Goal: Task Accomplishment & Management: Manage account settings

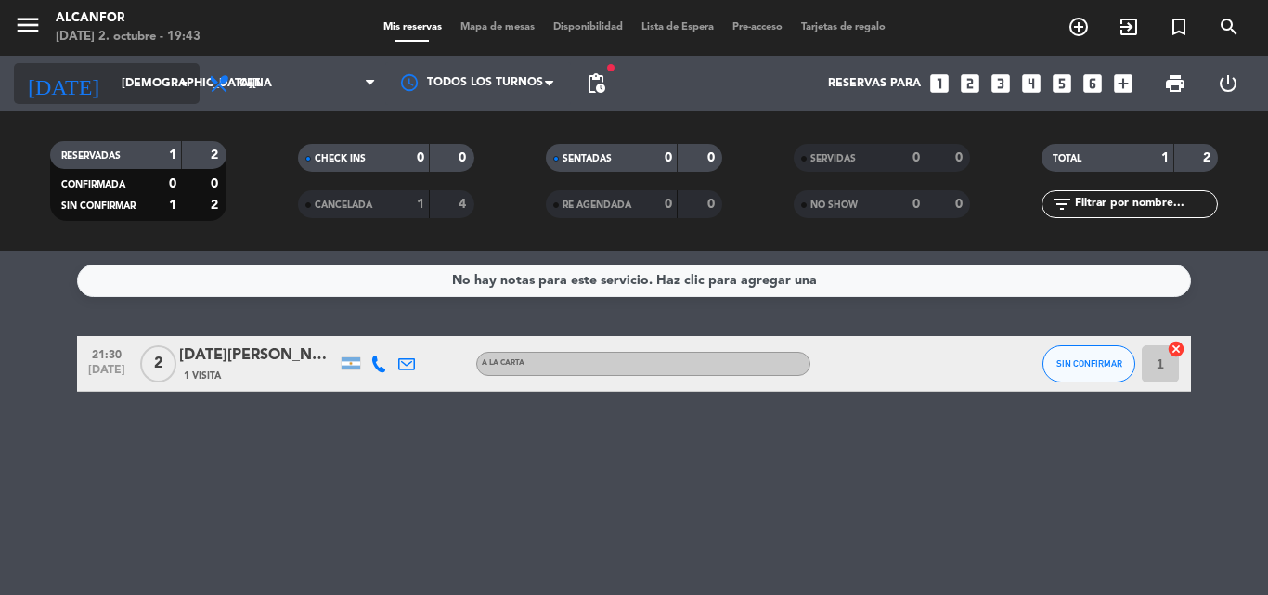
click at [112, 96] on input "[DEMOGRAPHIC_DATA][DATE]" at bounding box center [190, 84] width 157 height 32
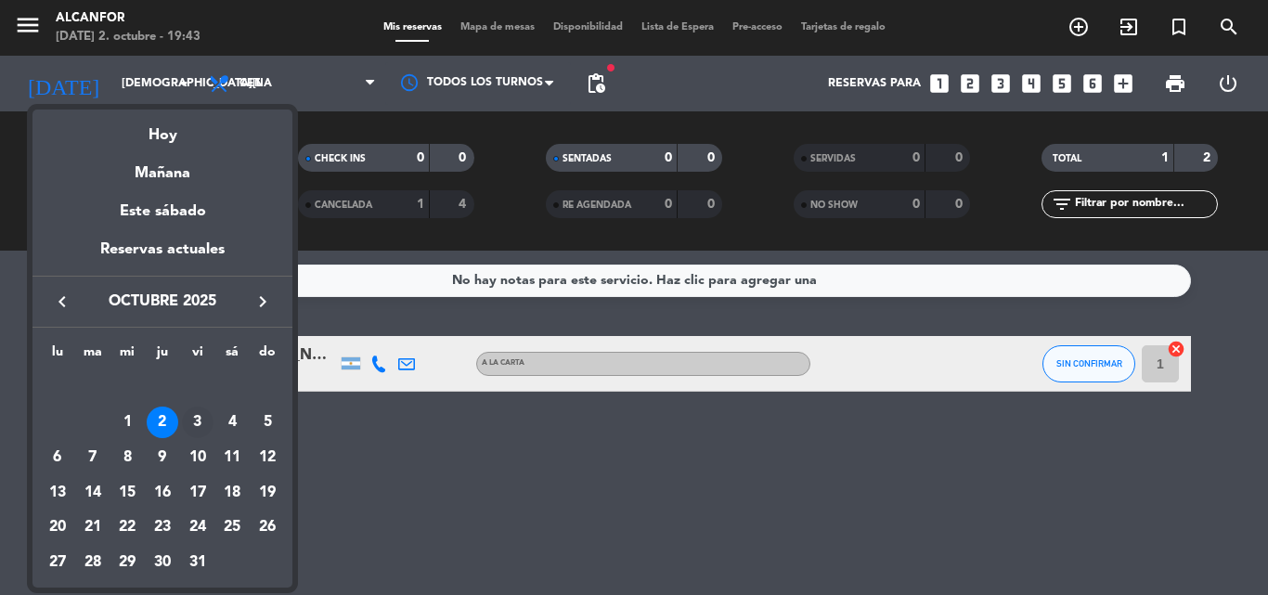
click at [195, 421] on div "3" at bounding box center [198, 422] width 32 height 32
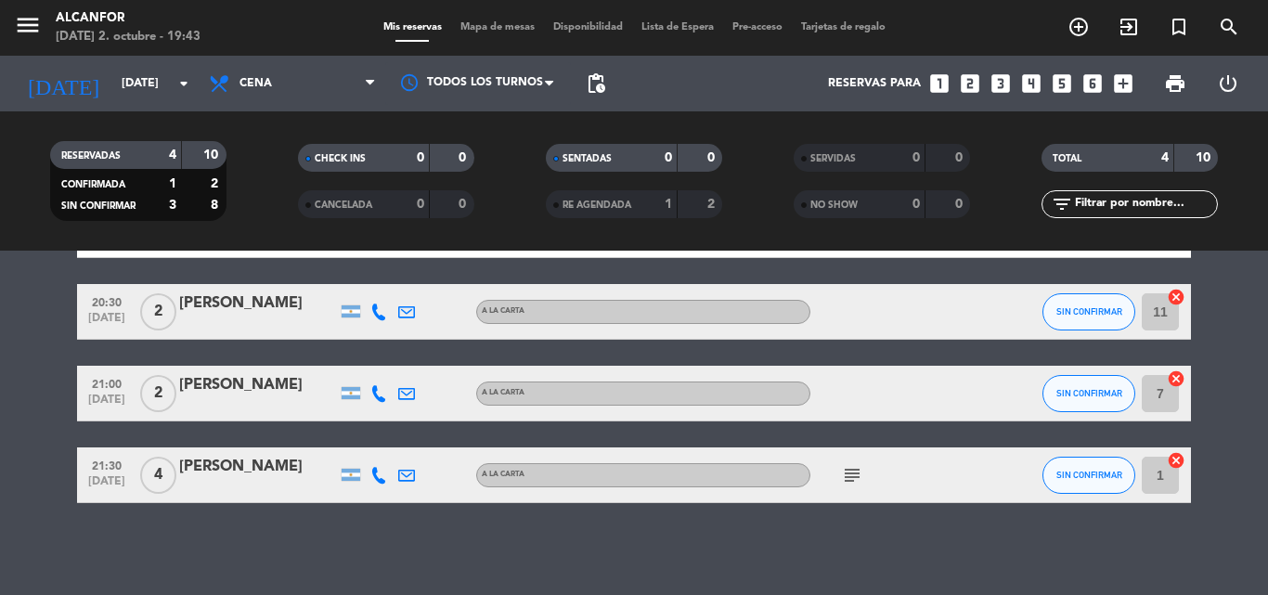
scroll to position [135, 0]
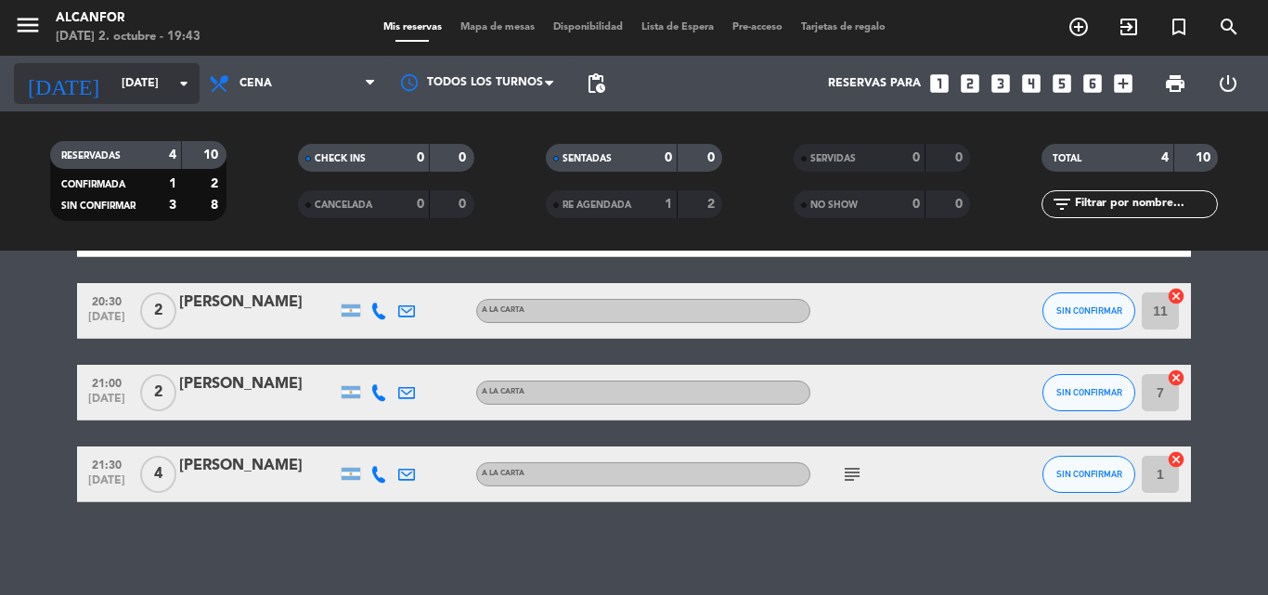
click at [112, 99] on input "[DATE]" at bounding box center [190, 84] width 157 height 32
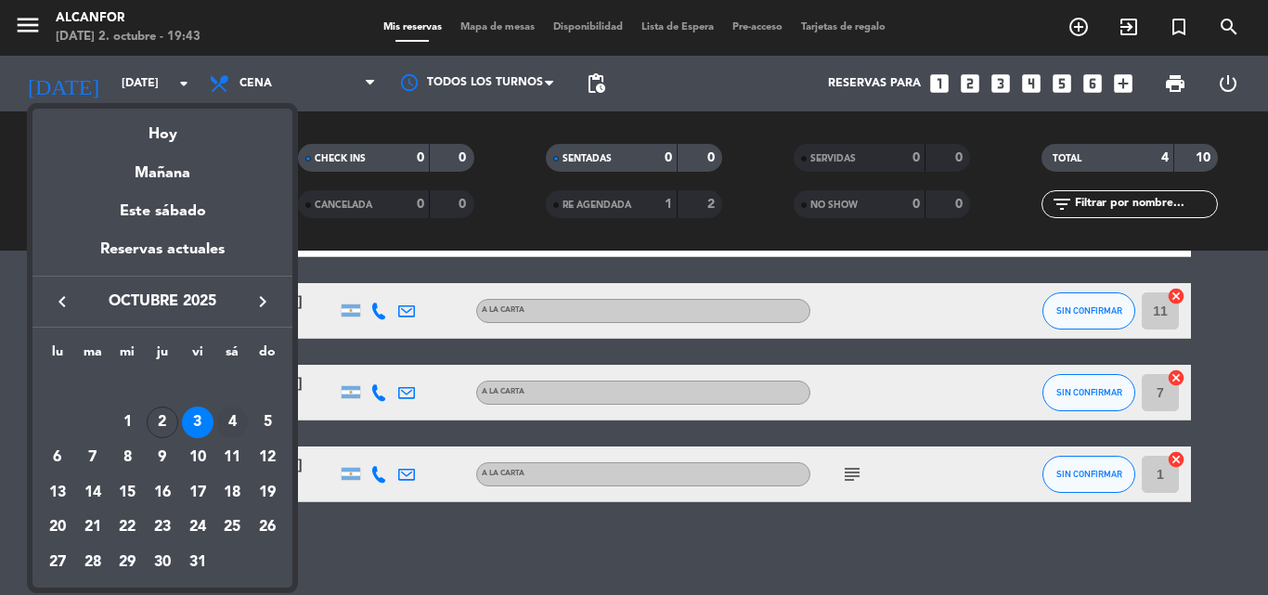
click at [231, 432] on div "4" at bounding box center [232, 422] width 32 height 32
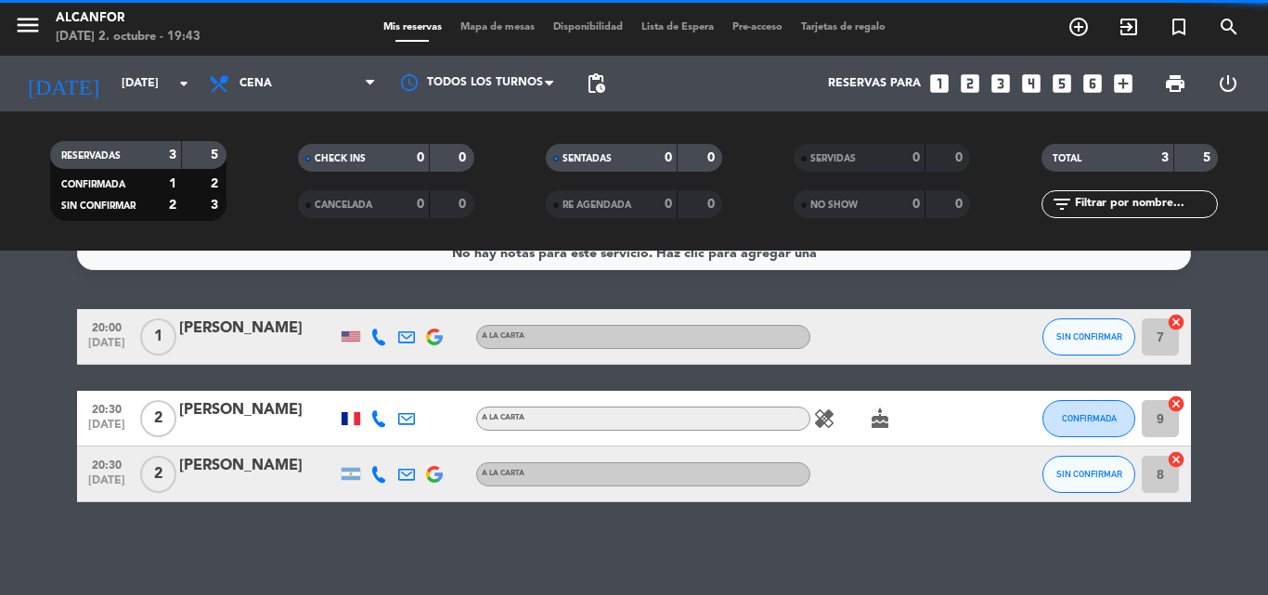
scroll to position [27, 0]
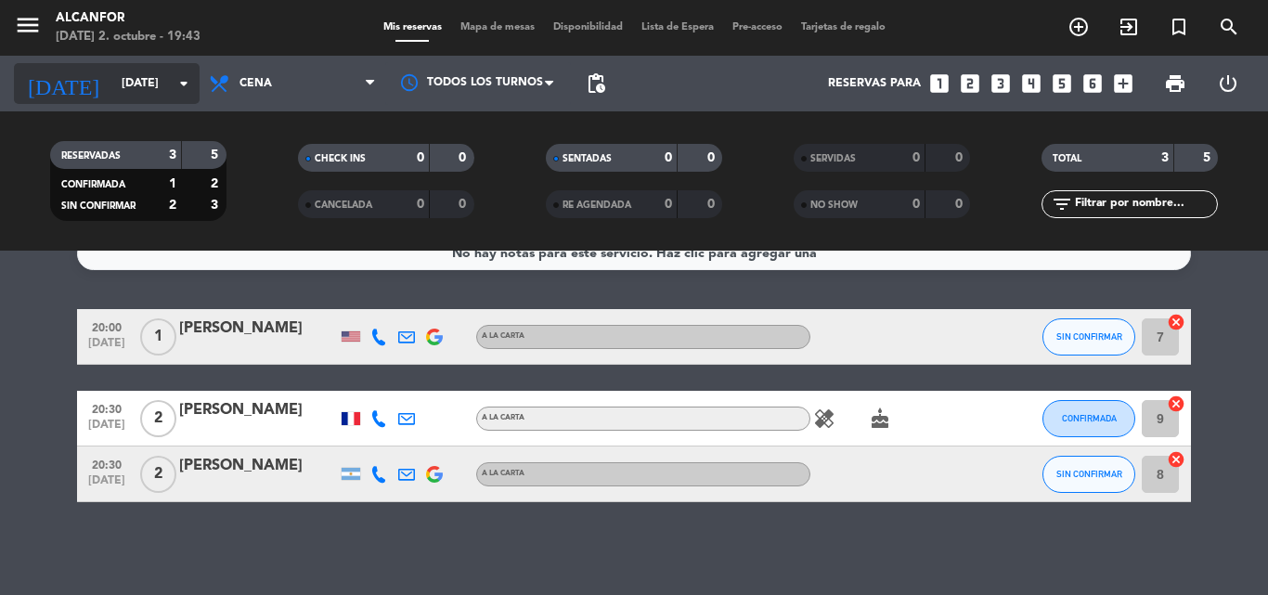
click at [123, 89] on input "[DATE]" at bounding box center [190, 84] width 157 height 32
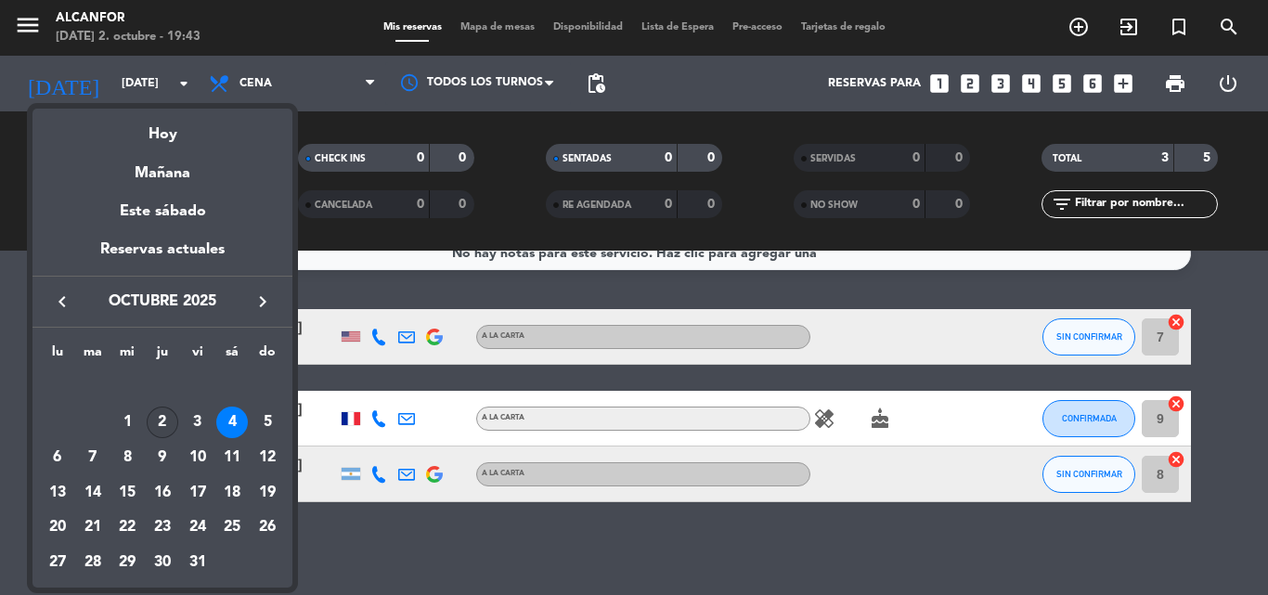
click at [163, 426] on div "2" at bounding box center [163, 422] width 32 height 32
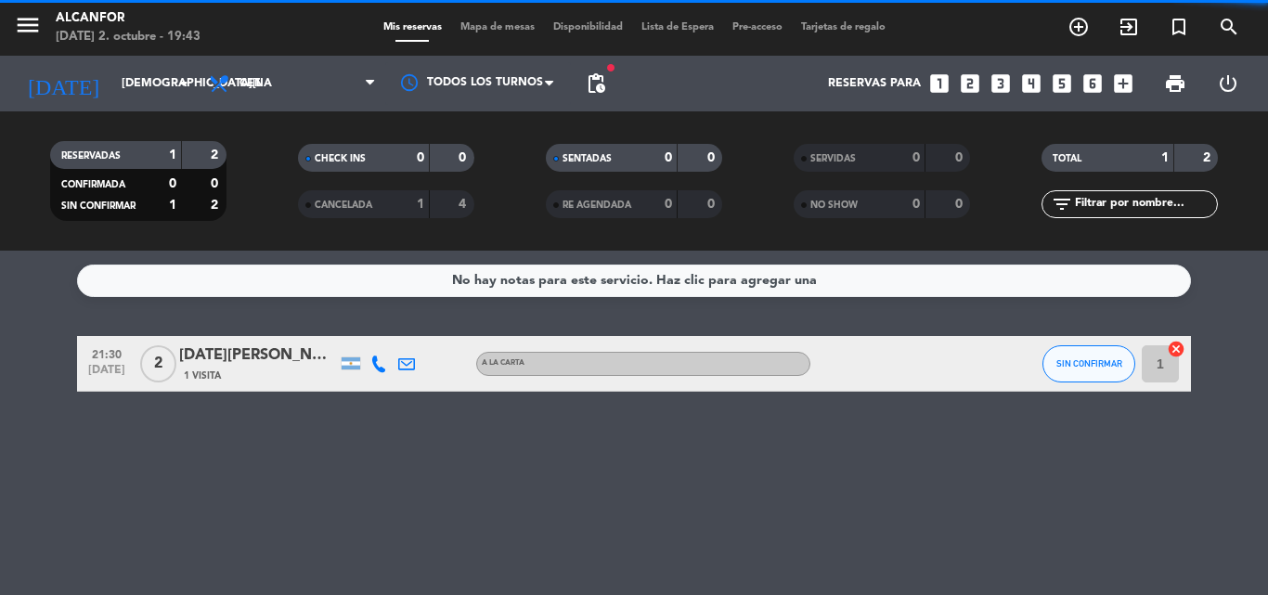
scroll to position [0, 0]
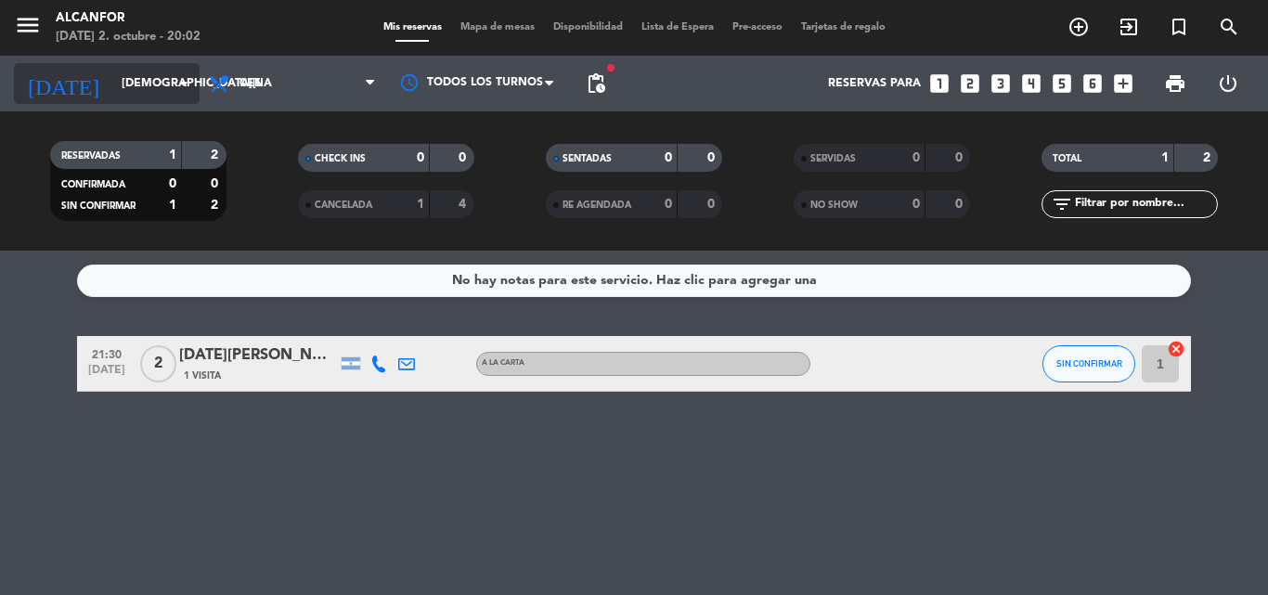
click at [135, 93] on input "[DEMOGRAPHIC_DATA][DATE]" at bounding box center [190, 84] width 157 height 32
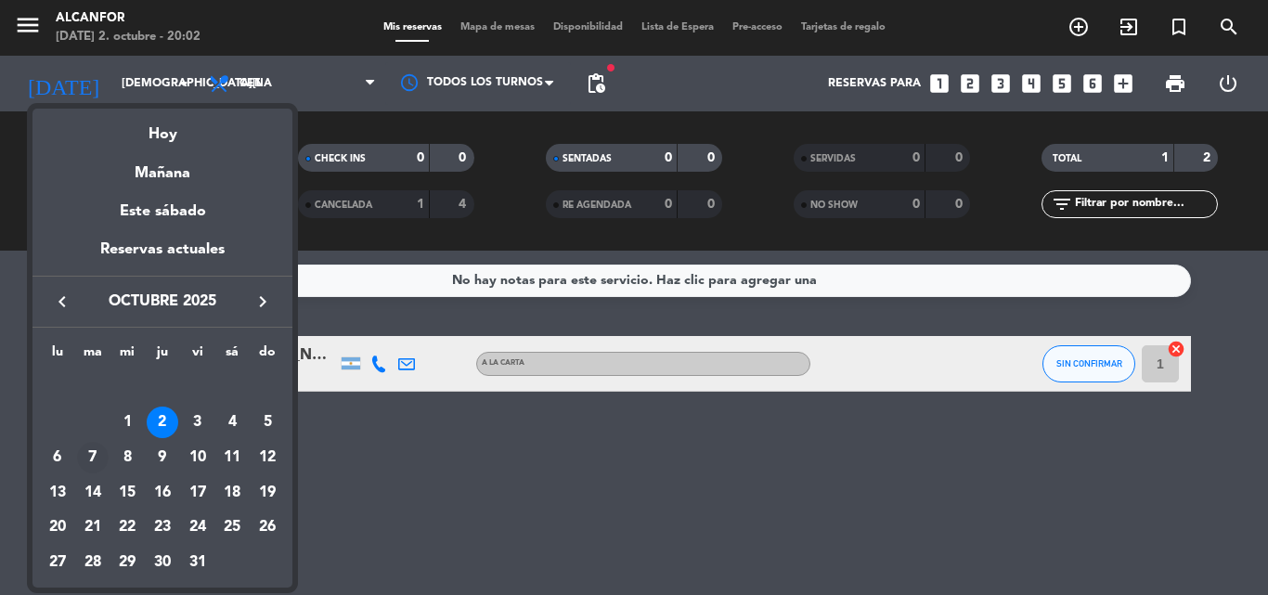
click at [90, 462] on div "7" at bounding box center [93, 458] width 32 height 32
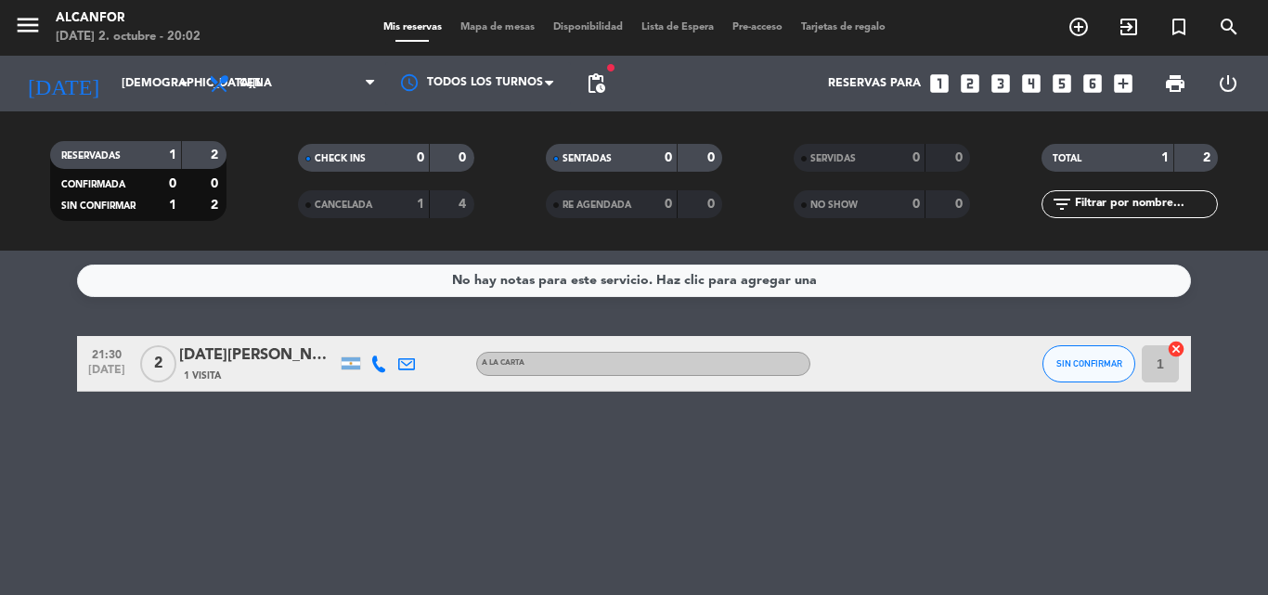
type input "[DATE]"
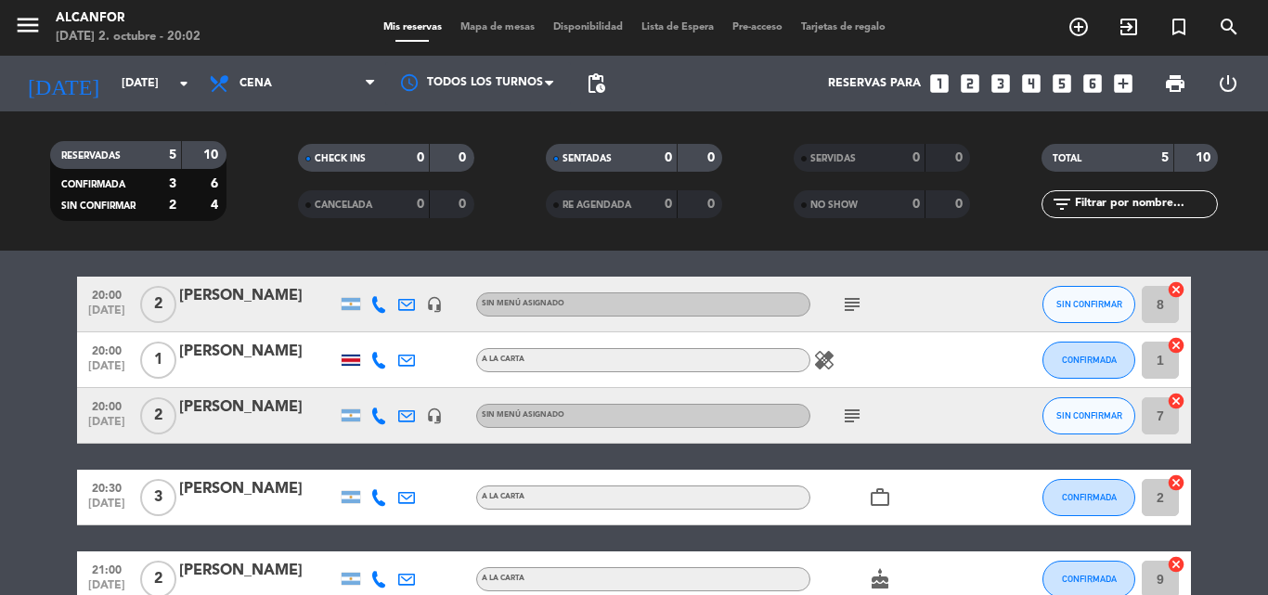
scroll to position [79, 0]
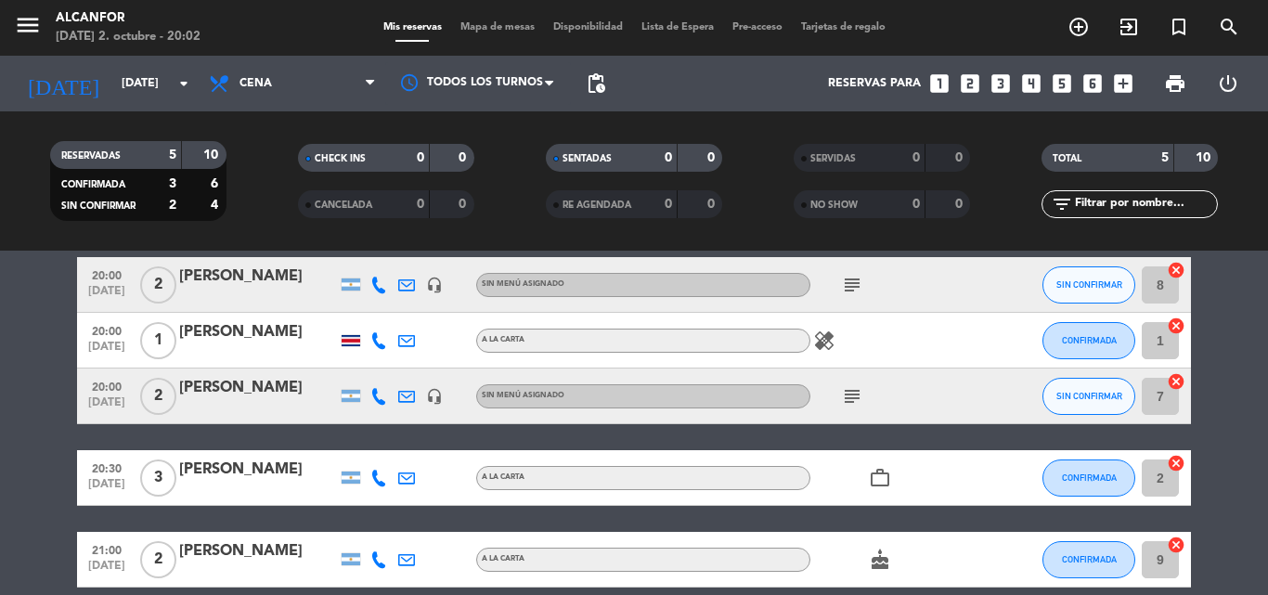
click at [190, 302] on div at bounding box center [258, 297] width 158 height 15
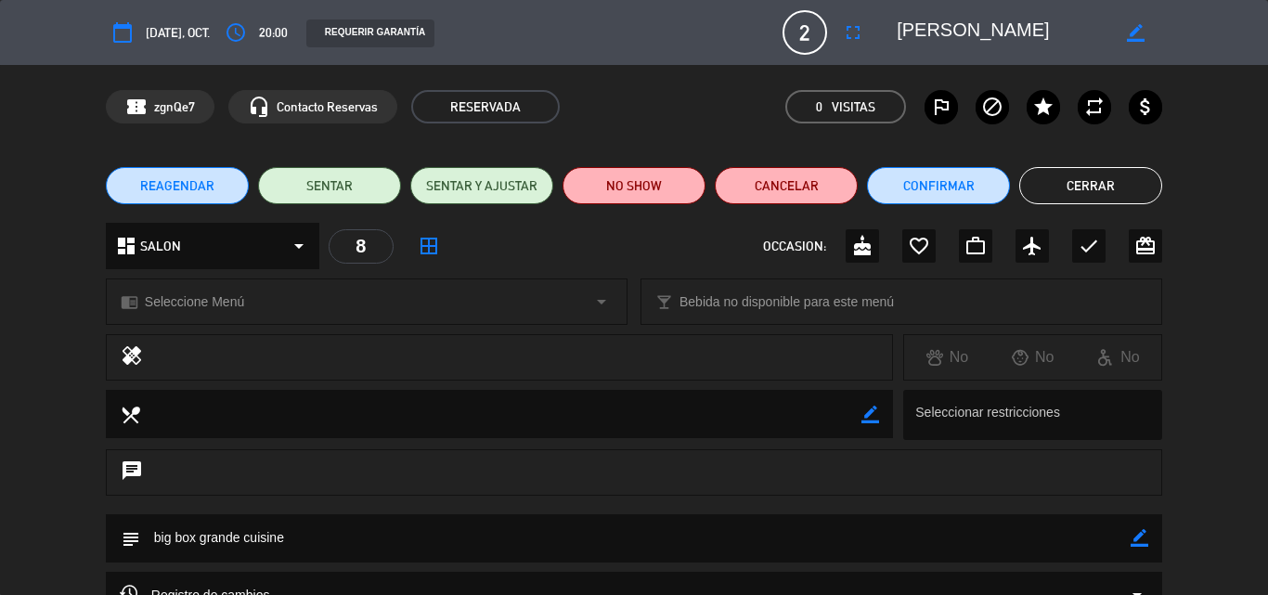
click at [1025, 191] on button "Cerrar" at bounding box center [1090, 185] width 143 height 37
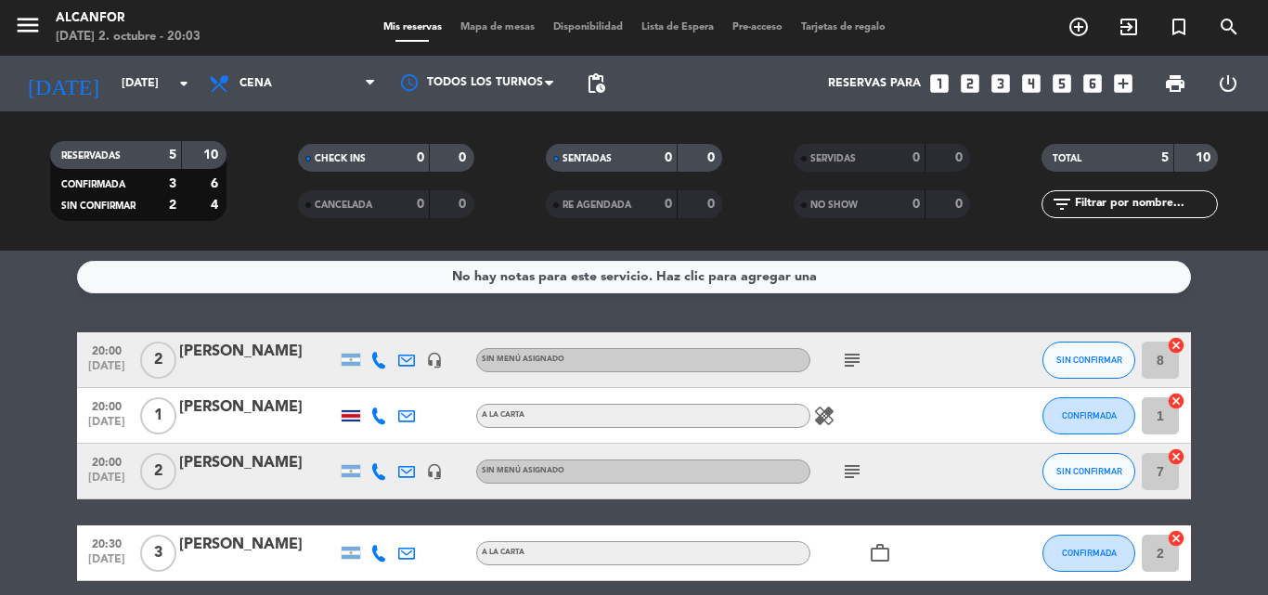
scroll to position [0, 0]
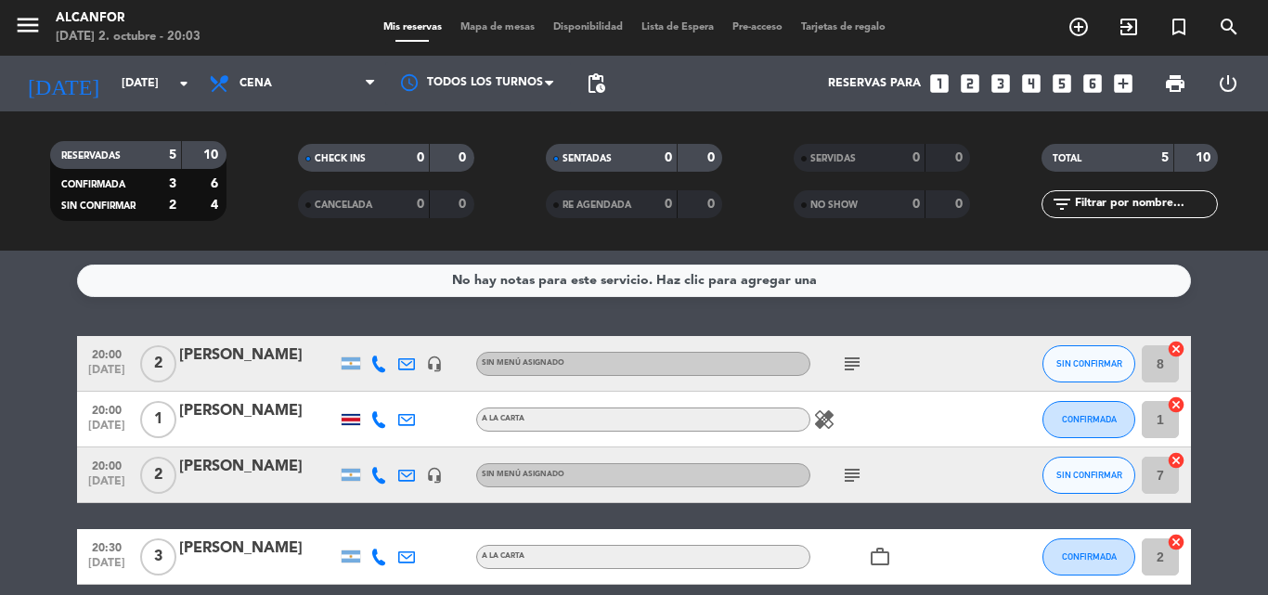
click at [844, 356] on icon "subject" at bounding box center [852, 364] width 22 height 22
click at [275, 355] on div "[PERSON_NAME]" at bounding box center [258, 355] width 158 height 24
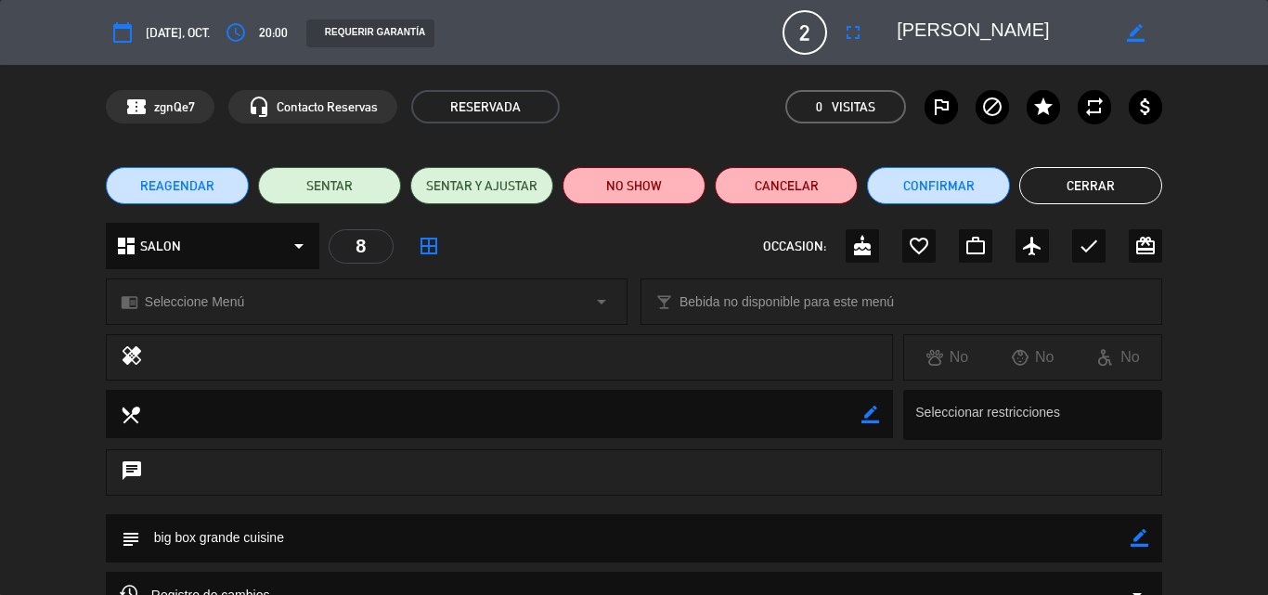
click at [213, 187] on button "REAGENDAR" at bounding box center [177, 185] width 143 height 37
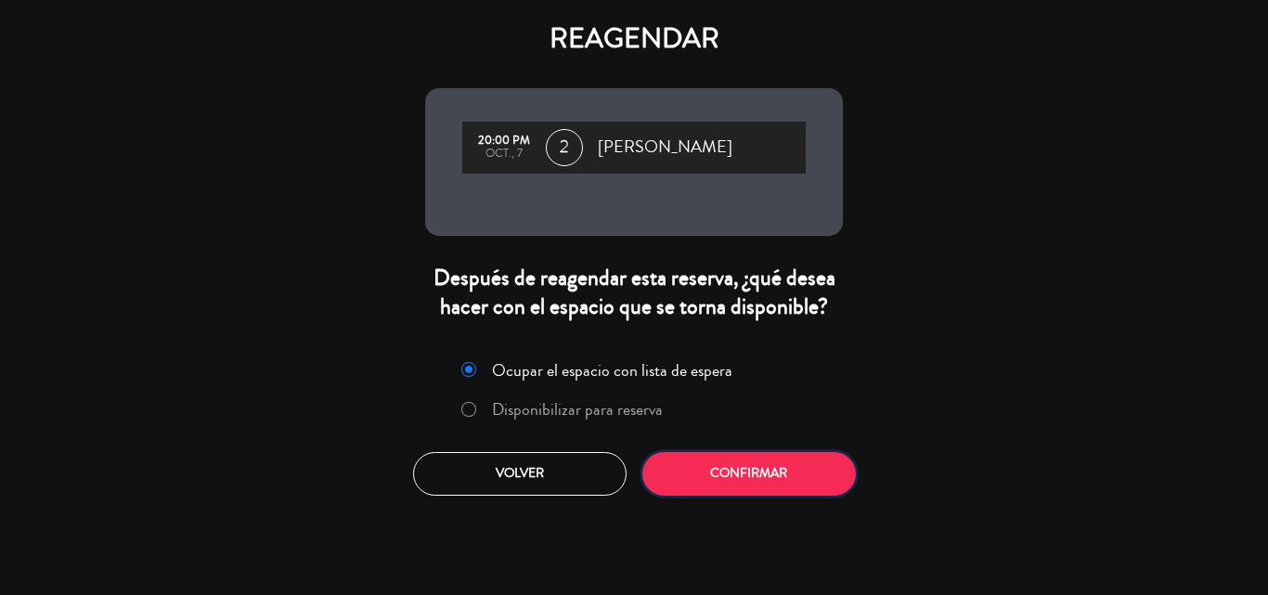
click at [690, 478] on button "Confirmar" at bounding box center [748, 474] width 213 height 44
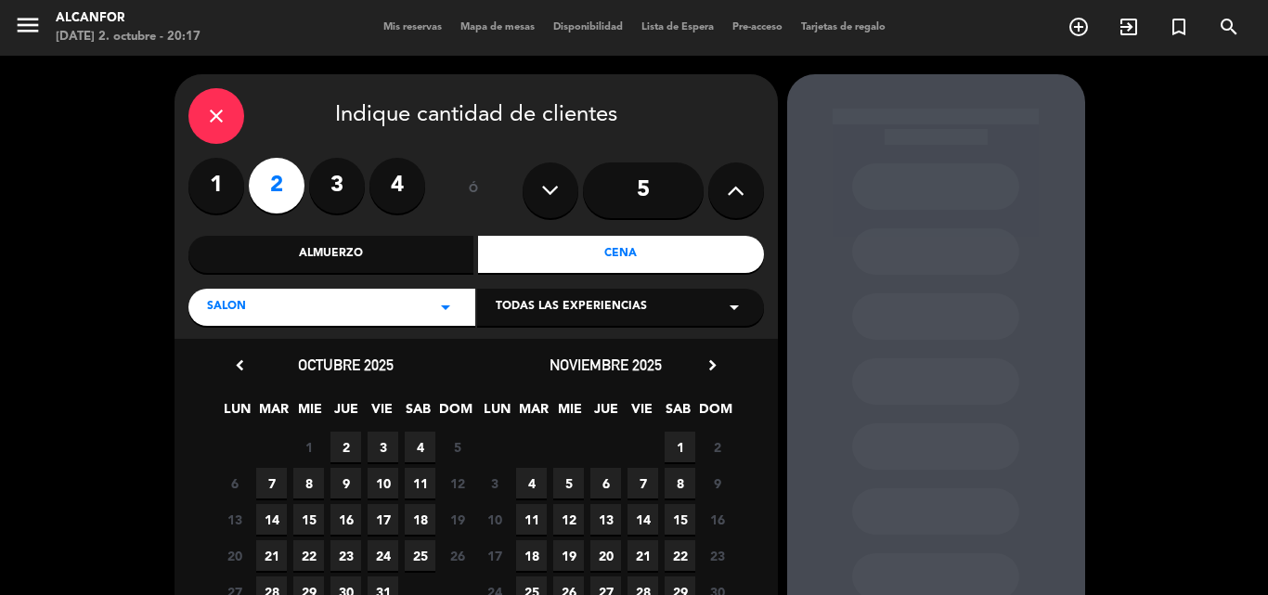
click at [342, 447] on span "2" at bounding box center [345, 447] width 31 height 31
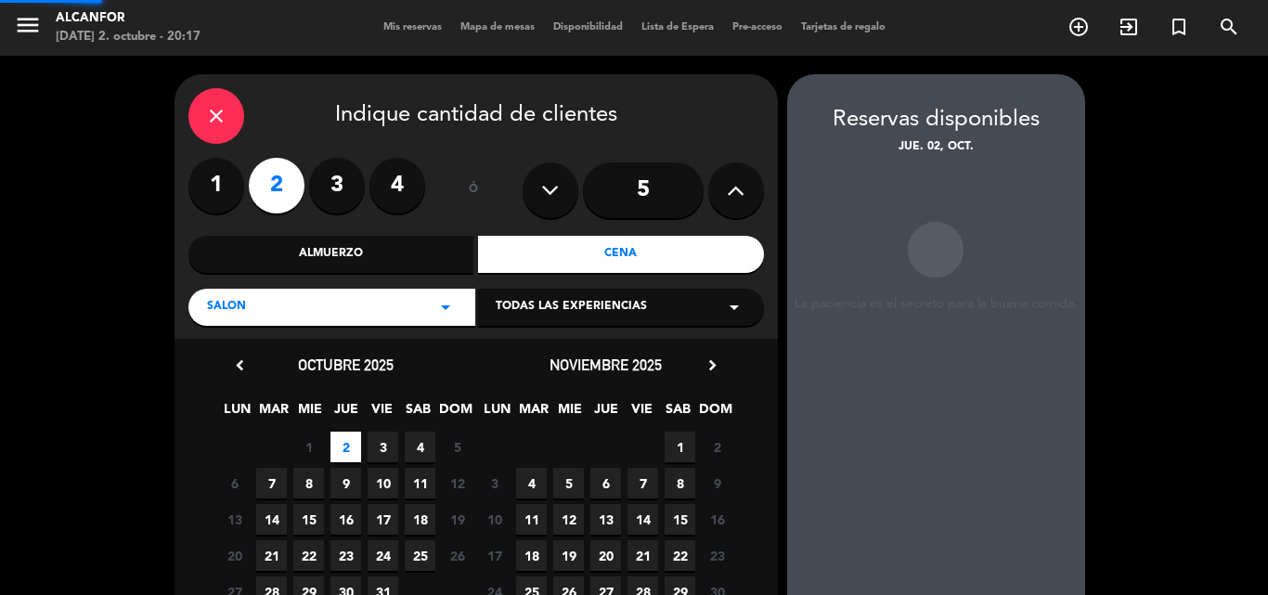
scroll to position [74, 0]
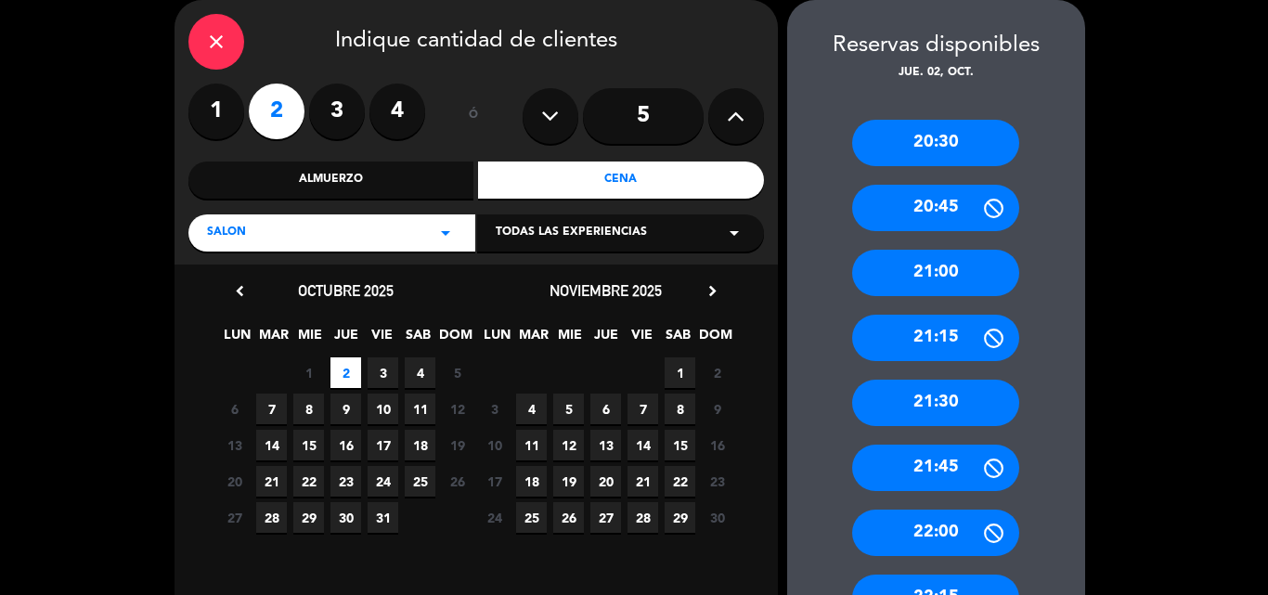
click at [947, 145] on div "20:30" at bounding box center [935, 143] width 167 height 46
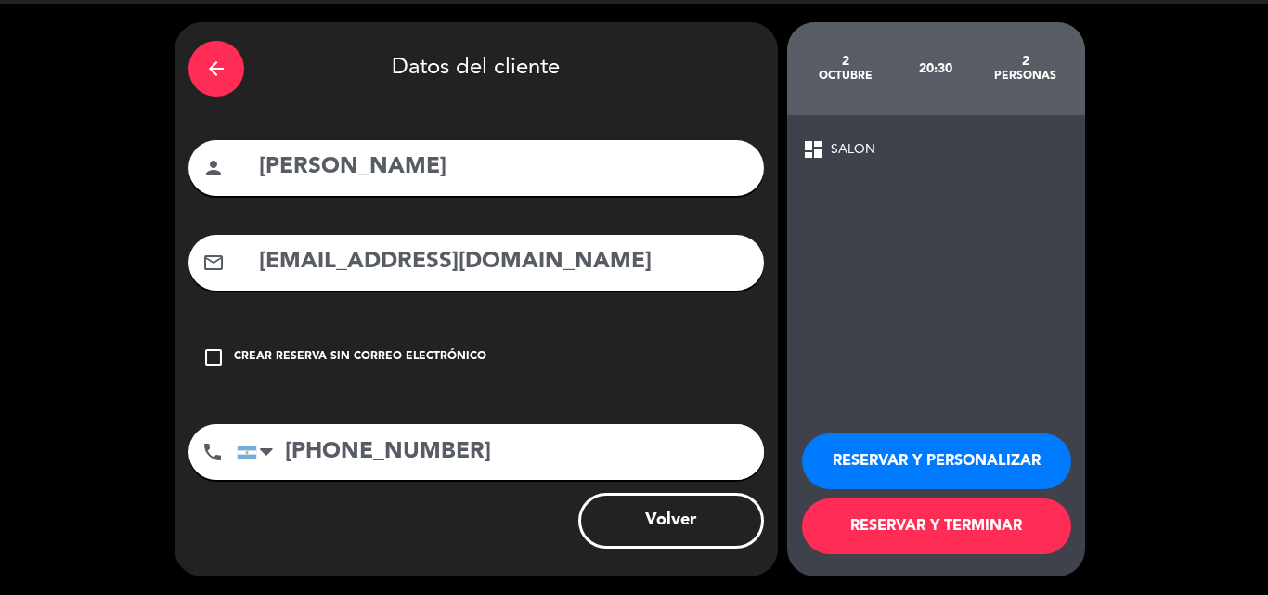
scroll to position [52, 0]
click at [866, 541] on button "RESERVAR Y TERMINAR" at bounding box center [936, 526] width 269 height 56
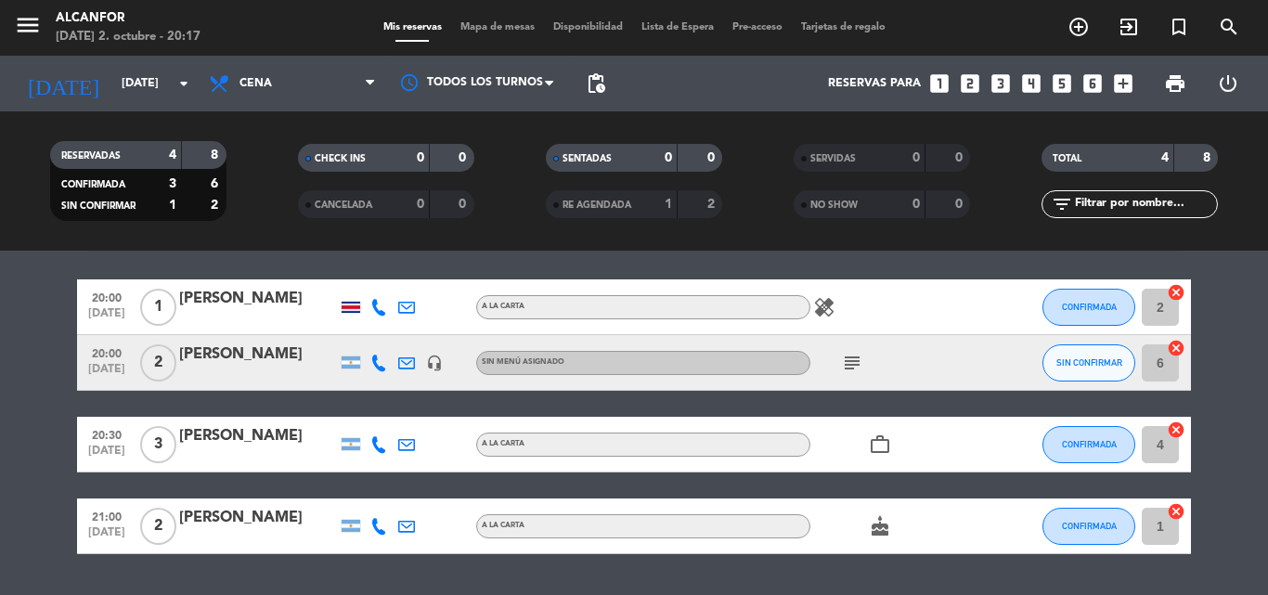
scroll to position [55, 0]
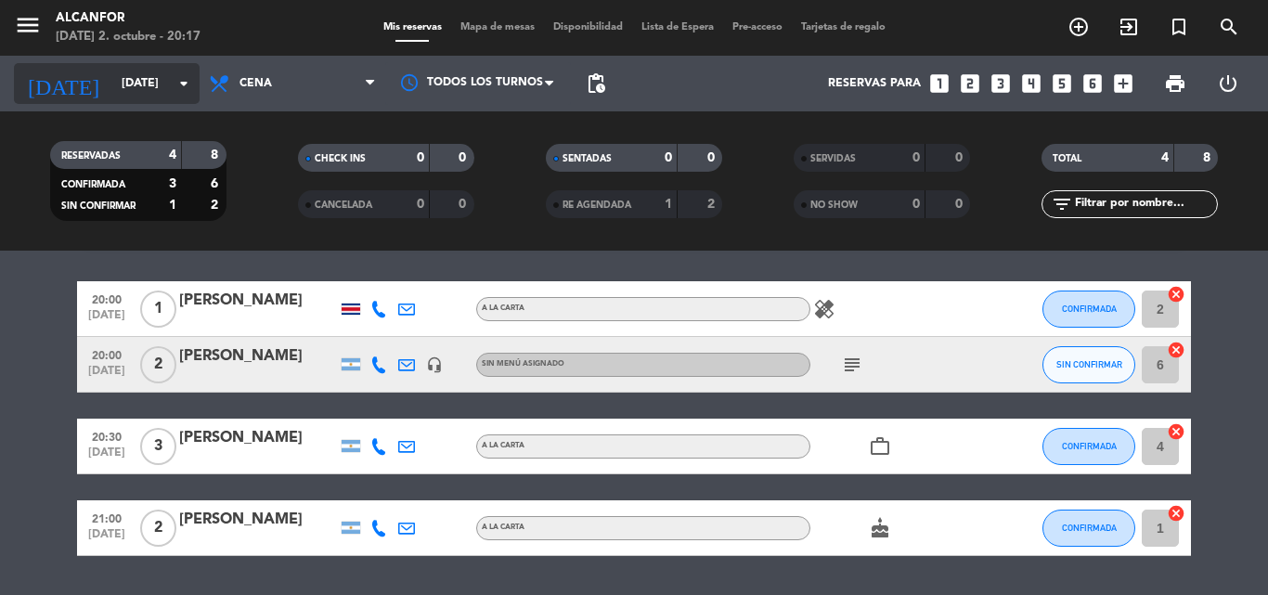
click at [118, 88] on input "[DATE]" at bounding box center [190, 84] width 157 height 32
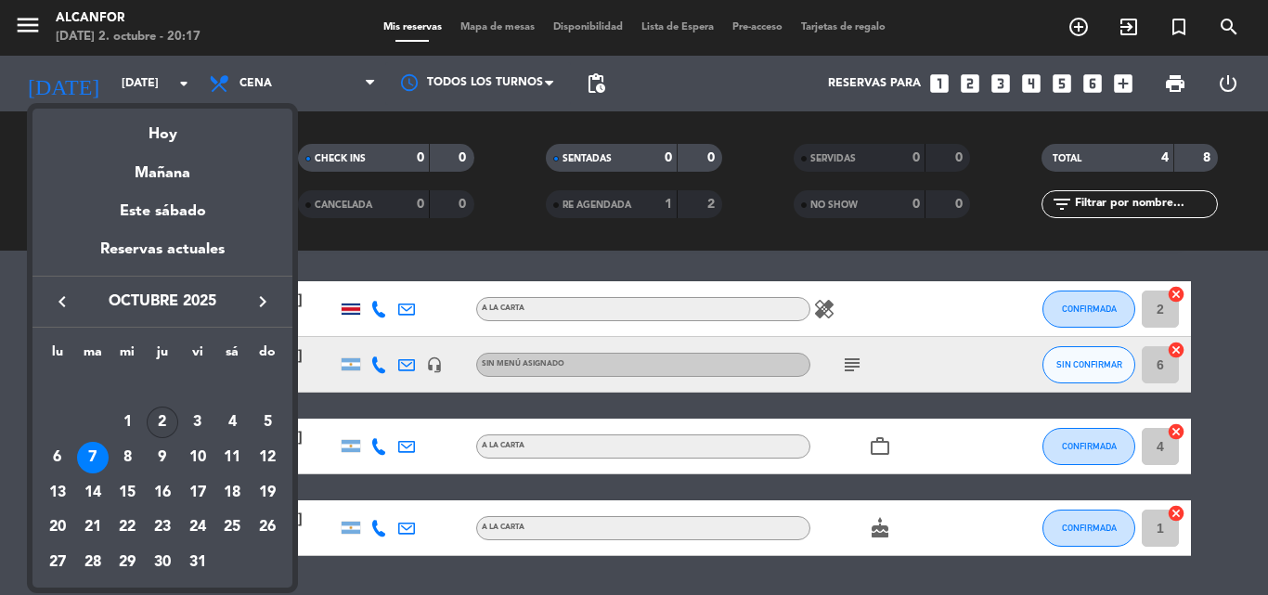
click at [159, 424] on div "2" at bounding box center [163, 422] width 32 height 32
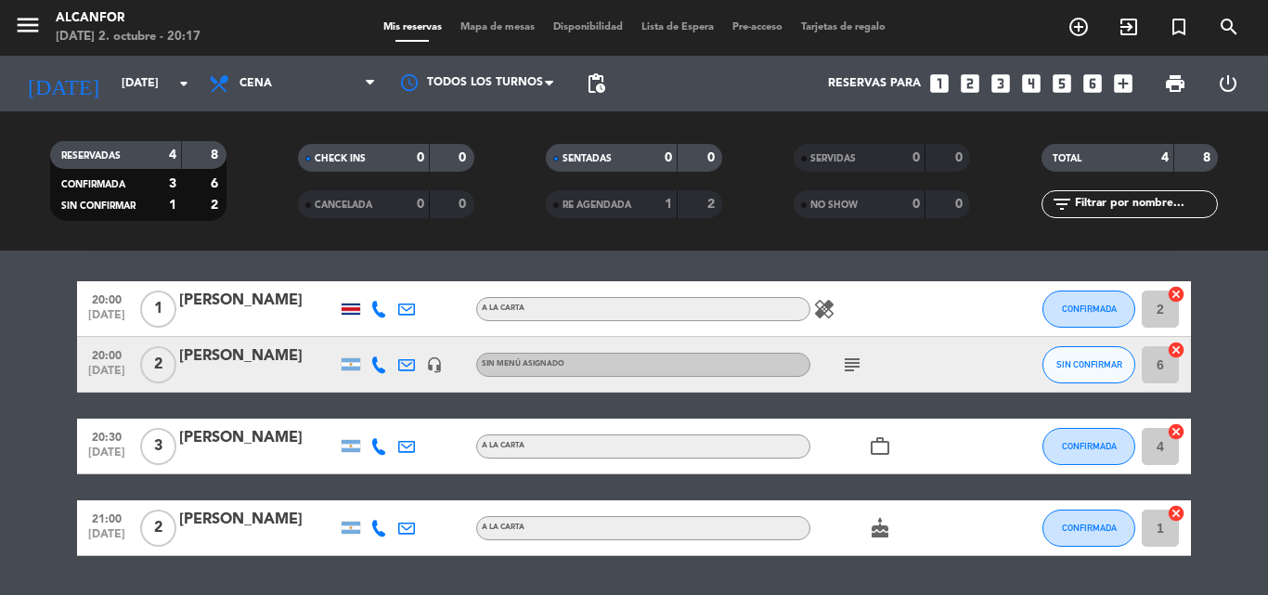
type input "[DEMOGRAPHIC_DATA][DATE]"
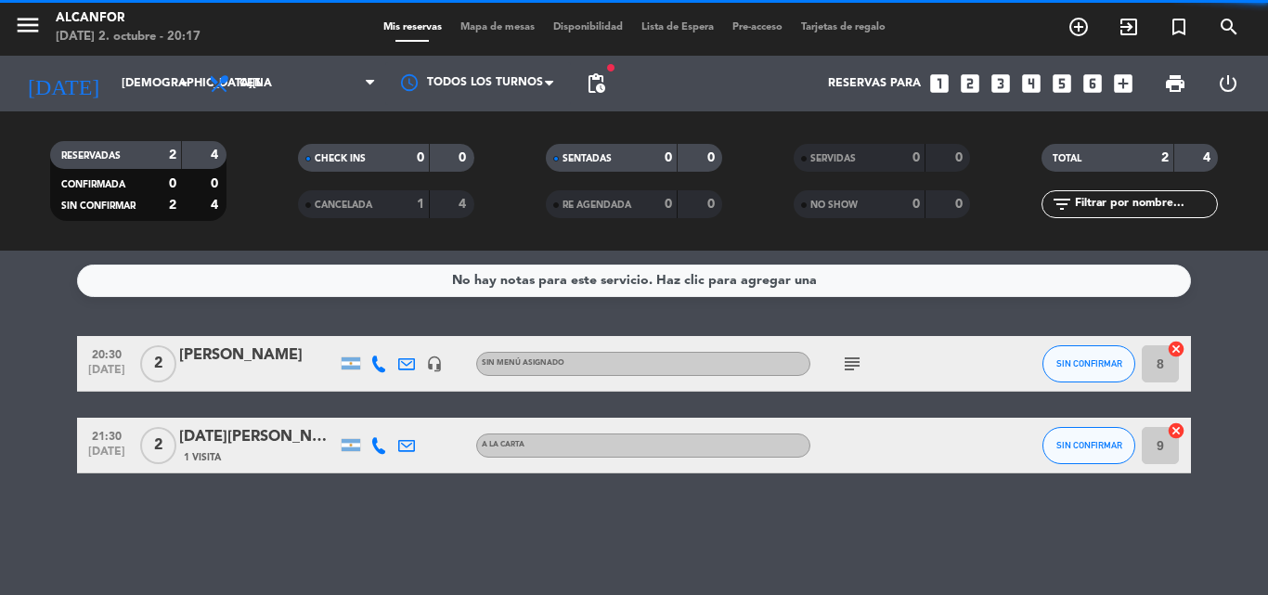
scroll to position [0, 0]
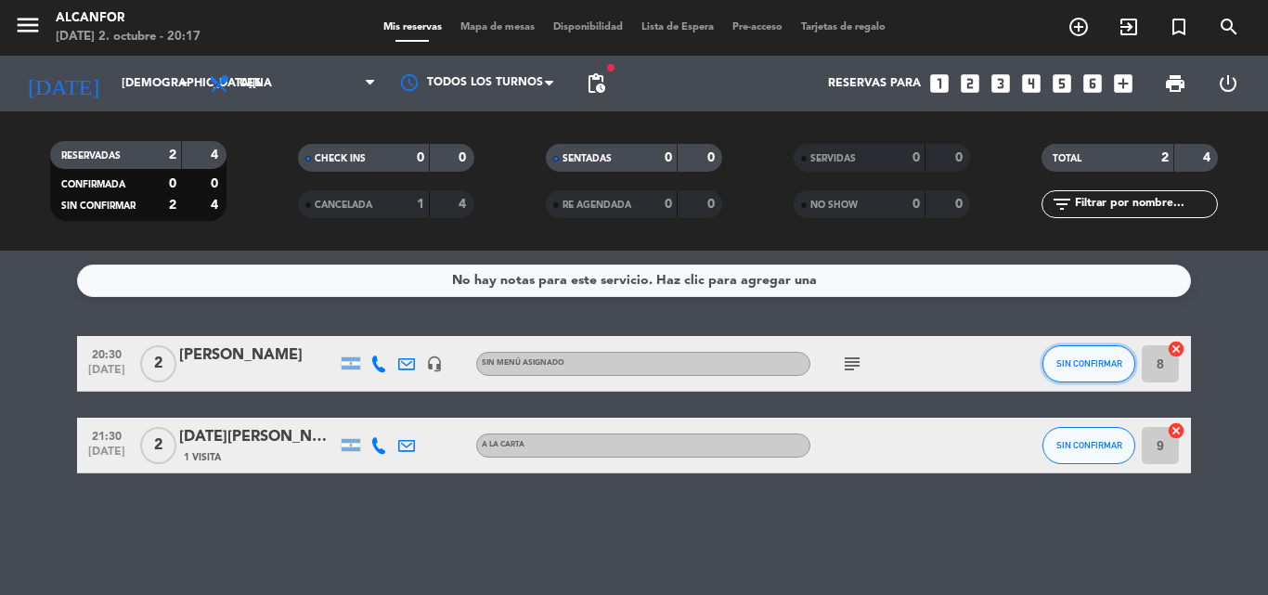
click at [1101, 360] on span "SIN CONFIRMAR" at bounding box center [1089, 363] width 66 height 10
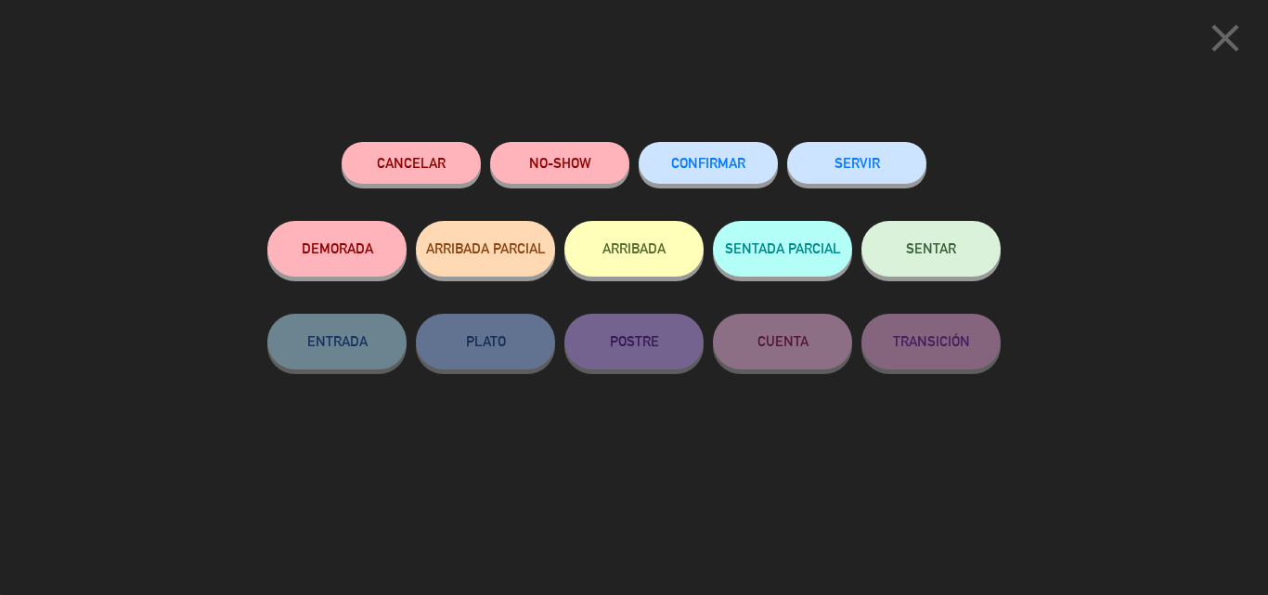
click at [940, 237] on button "SENTAR" at bounding box center [930, 249] width 139 height 56
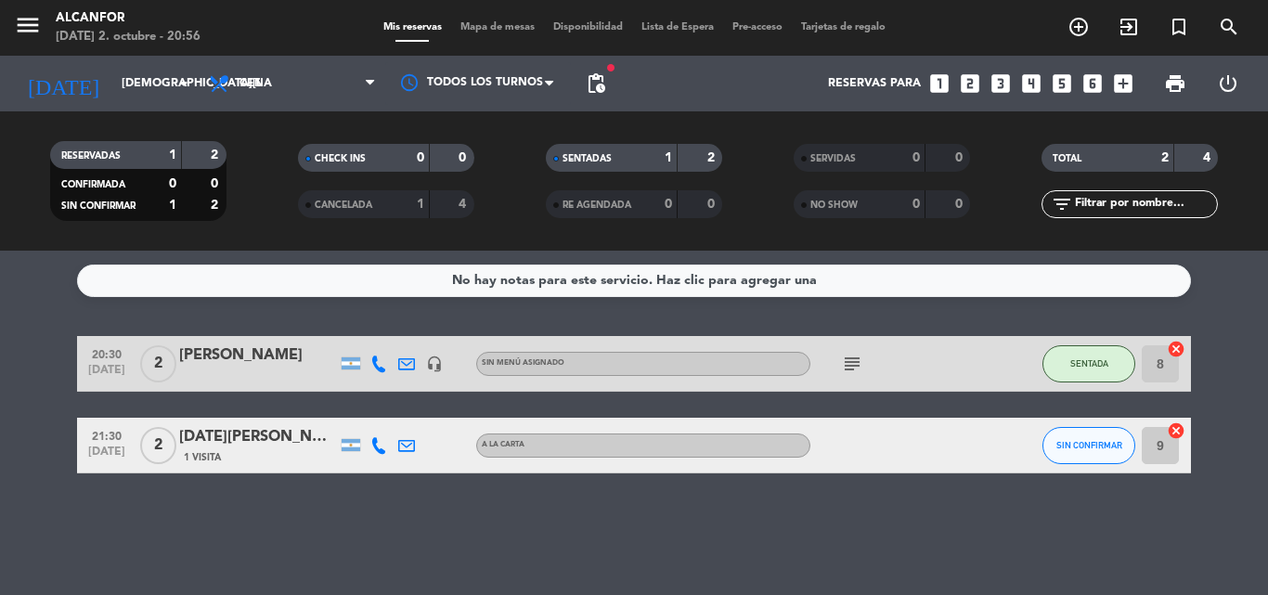
click at [1111, 471] on div "SIN CONFIRMAR" at bounding box center [1088, 445] width 93 height 55
